Goal: Information Seeking & Learning: Learn about a topic

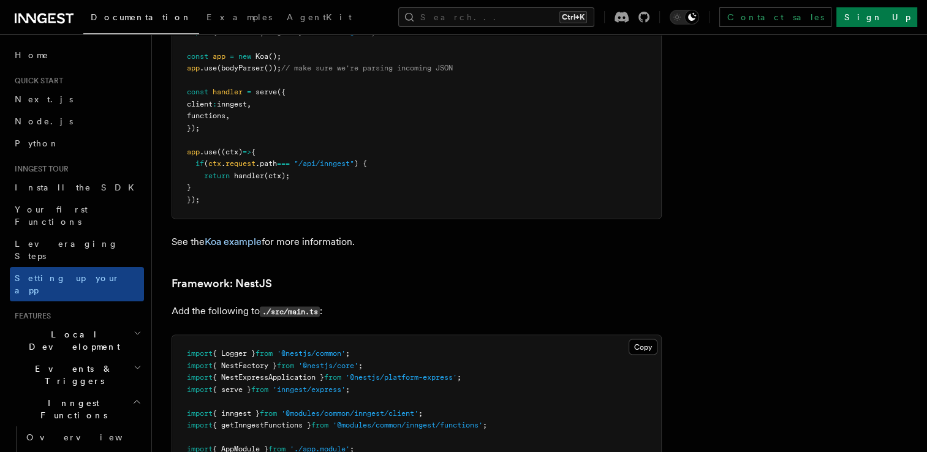
scroll to position [6601, 0]
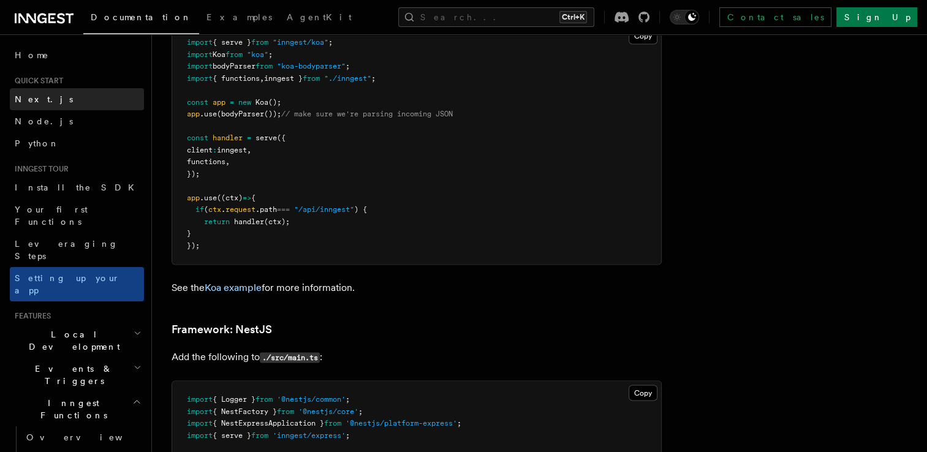
click at [58, 100] on link "Next.js" at bounding box center [77, 99] width 134 height 22
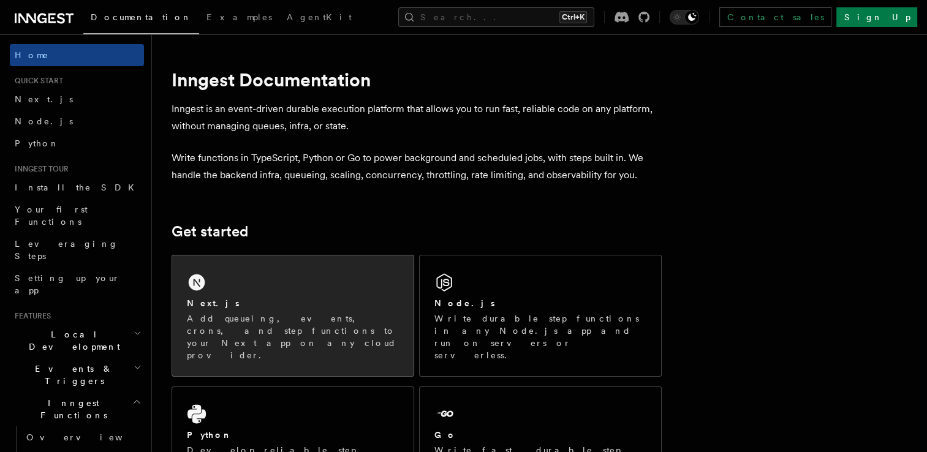
scroll to position [176, 0]
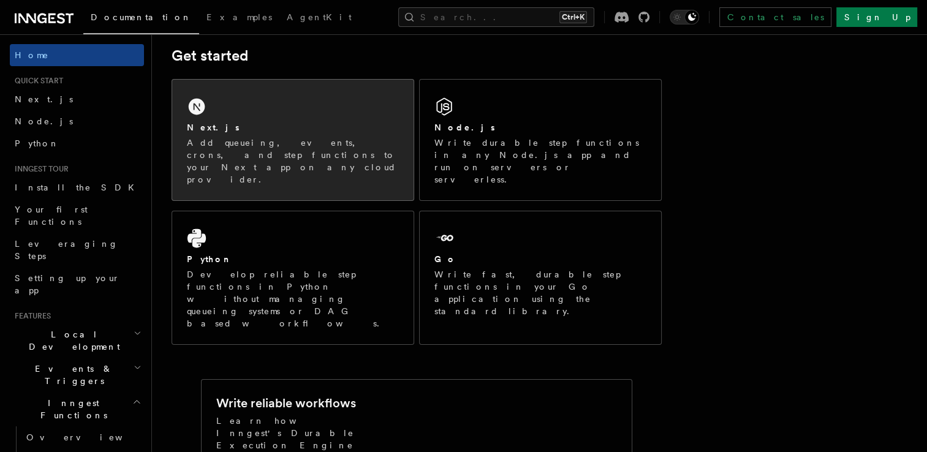
click at [289, 123] on div "Next.js" at bounding box center [293, 127] width 212 height 13
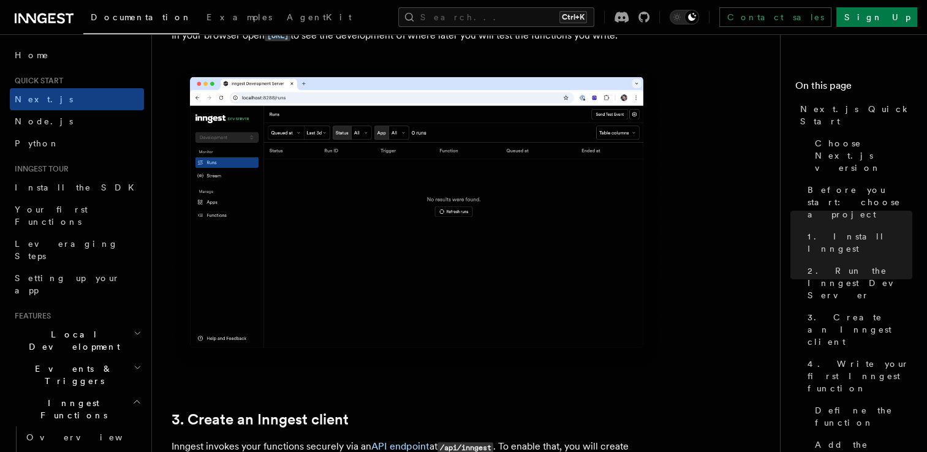
scroll to position [1290, 0]
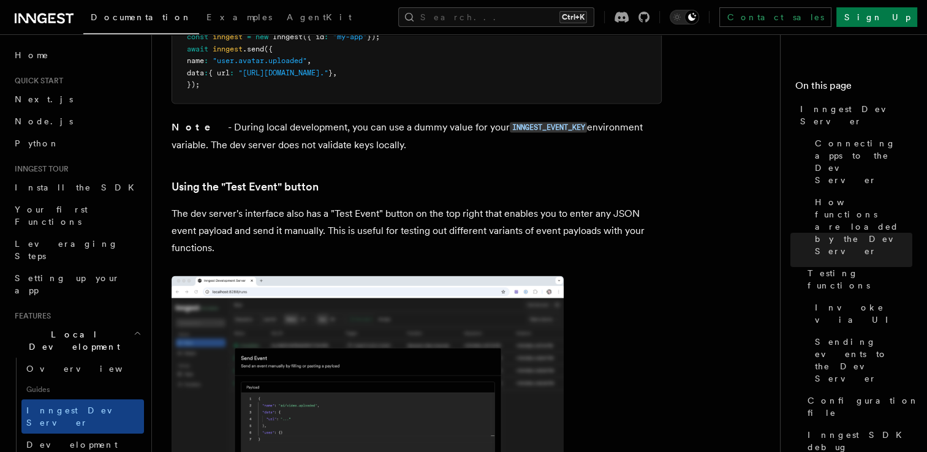
scroll to position [2427, 0]
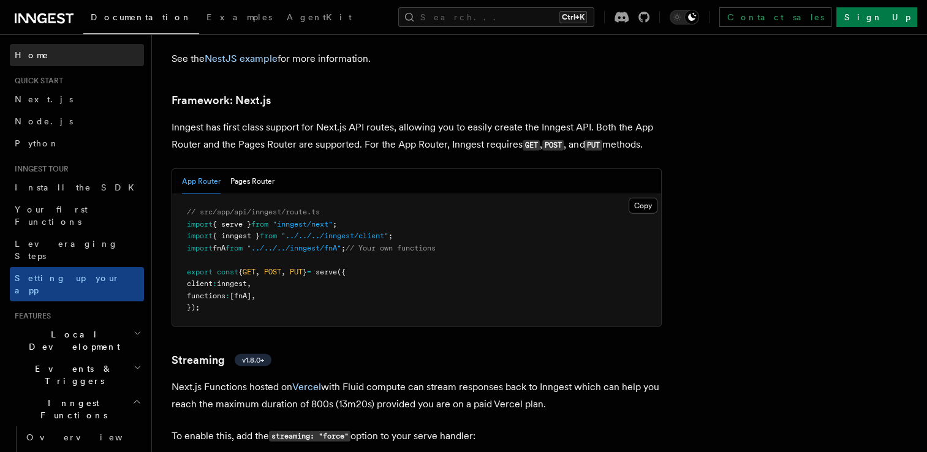
click at [37, 56] on span "Home" at bounding box center [32, 55] width 34 height 12
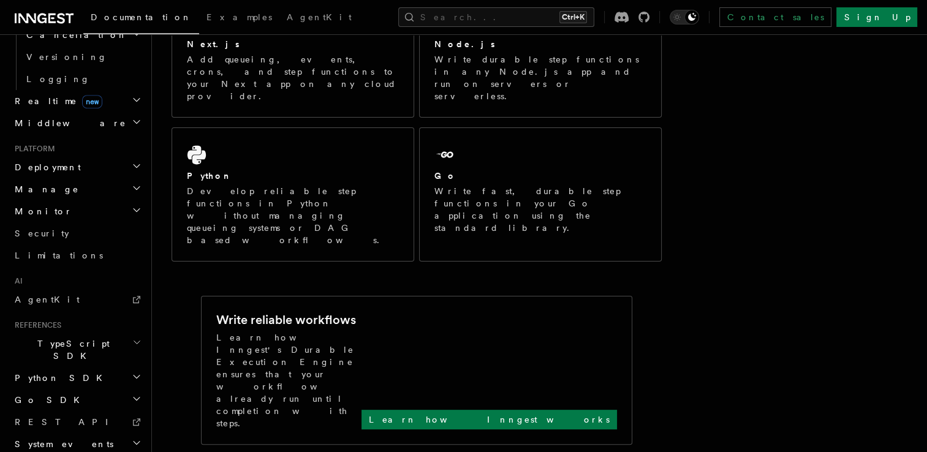
scroll to position [260, 0]
drag, startPoint x: 568, startPoint y: 102, endPoint x: 773, endPoint y: 182, distance: 220.5
